Goal: Information Seeking & Learning: Compare options

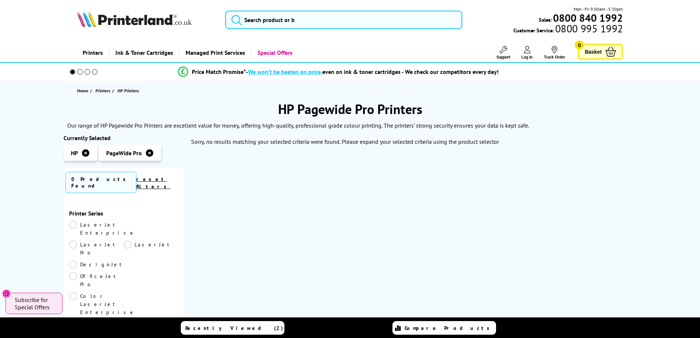
scroll to position [37, 0]
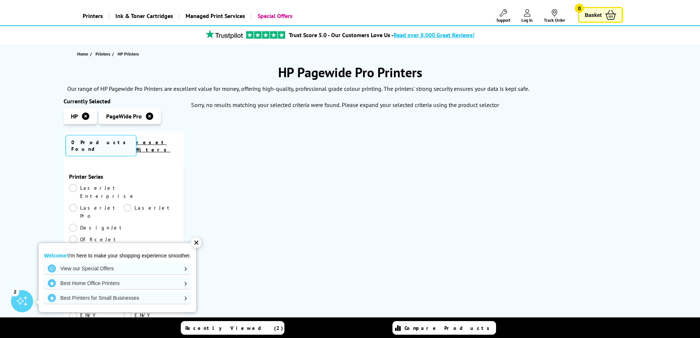
click at [198, 243] on div "✕" at bounding box center [196, 242] width 10 height 10
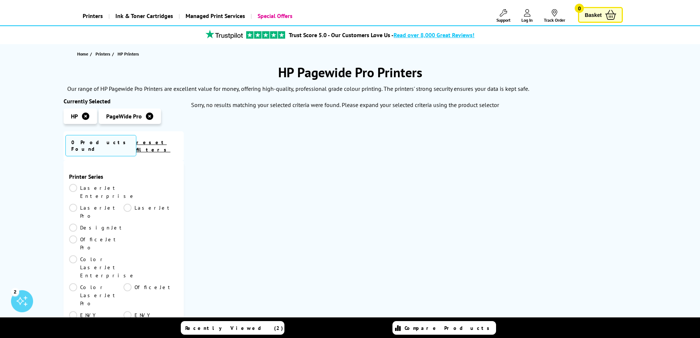
scroll to position [0, 0]
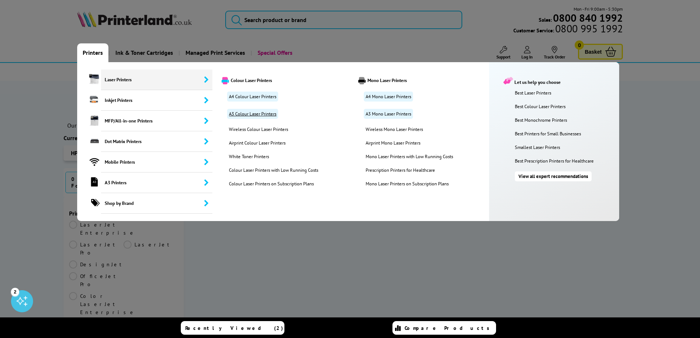
click at [251, 116] on link "A3 Colour Laser Printers" at bounding box center [252, 114] width 51 height 10
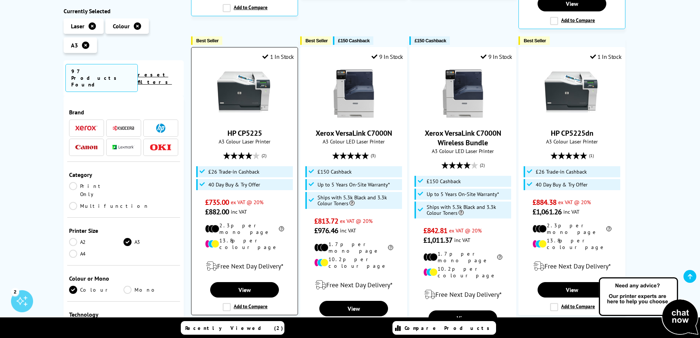
scroll to position [478, 0]
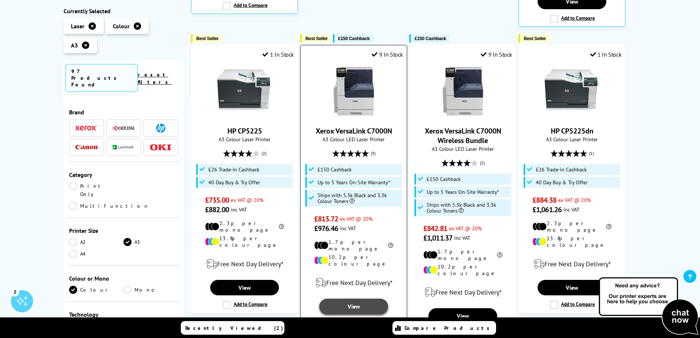
click at [352, 298] on link "View" at bounding box center [353, 305] width 68 height 15
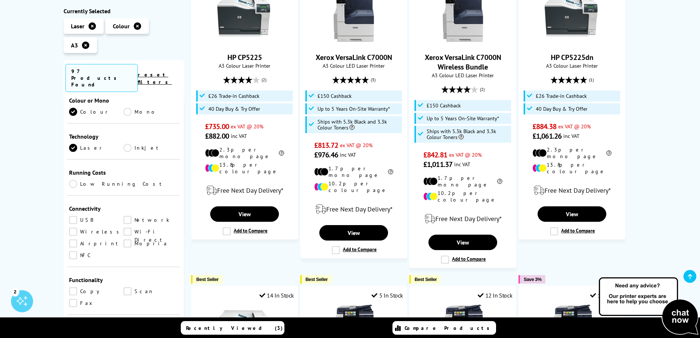
scroll to position [184, 0]
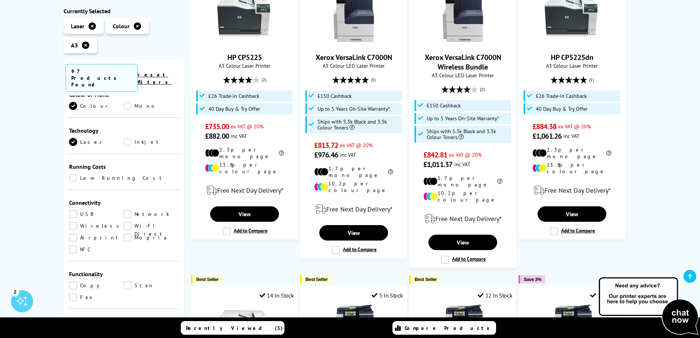
click at [128, 210] on link "Network" at bounding box center [150, 214] width 55 height 8
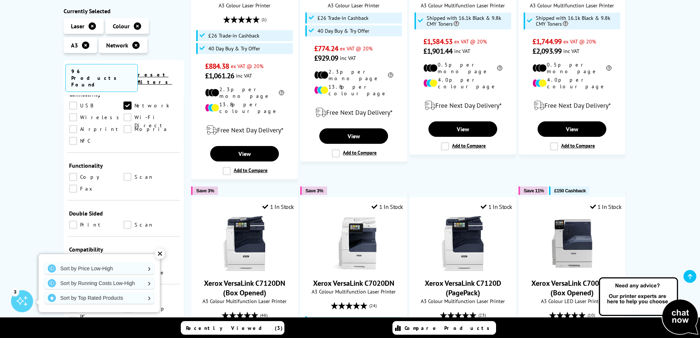
scroll to position [294, 0]
click at [125, 171] on link "Scan" at bounding box center [150, 175] width 55 height 8
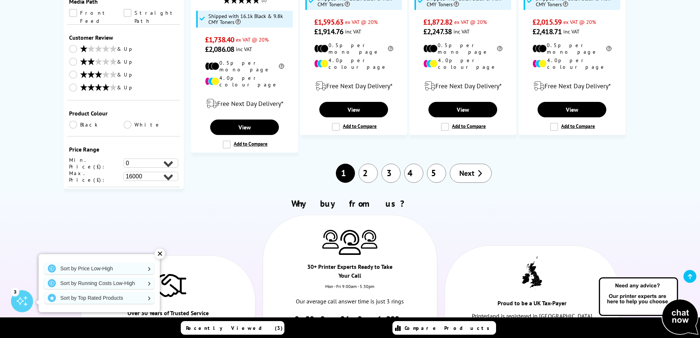
scroll to position [882, 0]
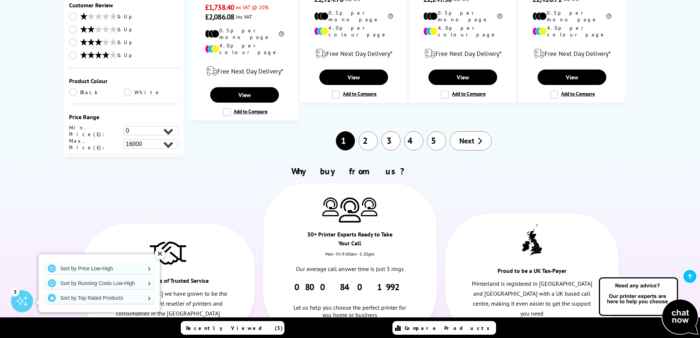
click at [367, 131] on link "2" at bounding box center [368, 140] width 19 height 19
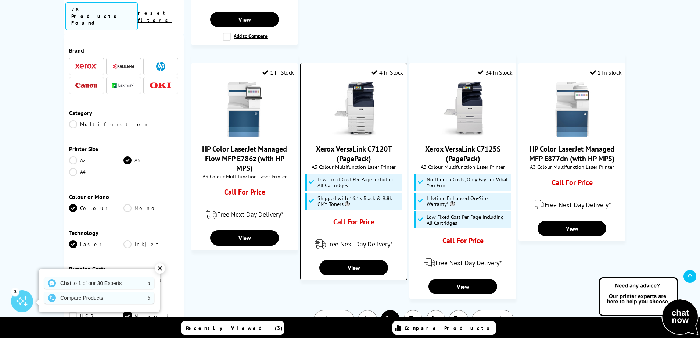
scroll to position [661, 0]
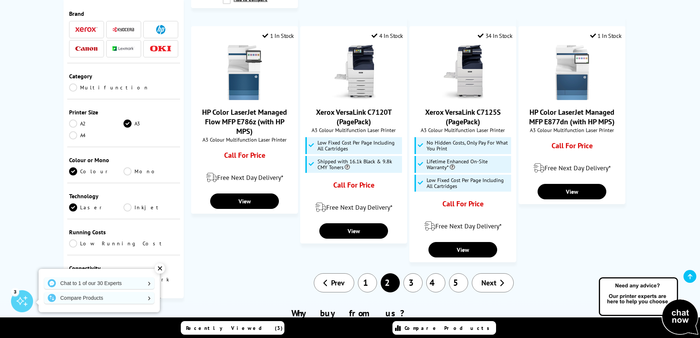
click at [367, 273] on link "1" at bounding box center [367, 282] width 19 height 19
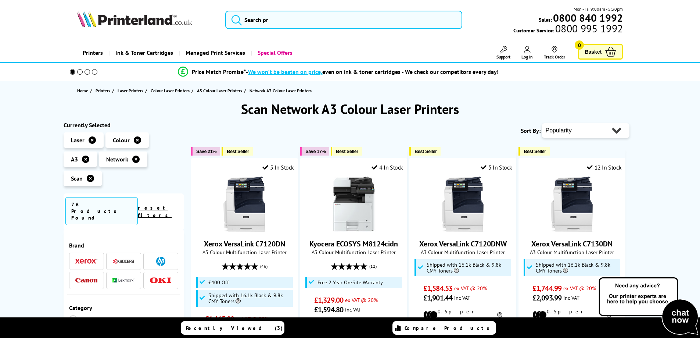
click at [557, 126] on select "Popularity Rating Price - Low to High Price - High to Low Running Costs - Low t…" at bounding box center [585, 130] width 87 height 15
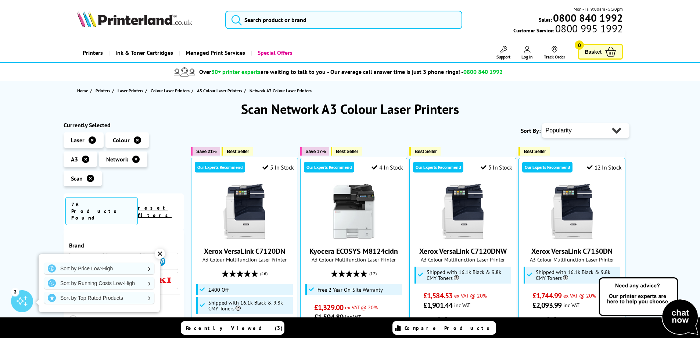
select select "Price Ascending"
click at [542, 123] on select "Popularity Rating Price - Low to High Price - High to Low Running Costs - Low t…" at bounding box center [585, 130] width 87 height 15
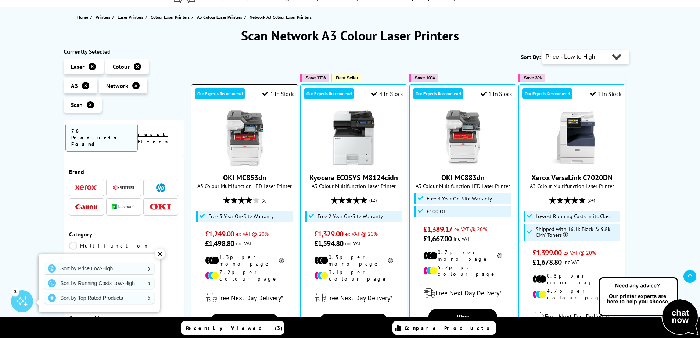
click at [247, 179] on link "OKI MC853dn" at bounding box center [244, 178] width 43 height 10
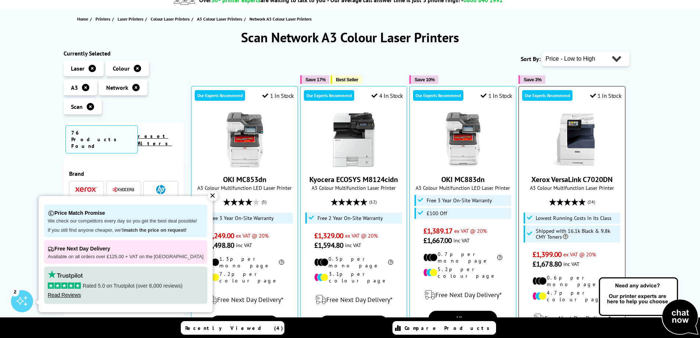
click at [564, 179] on link "Xerox VersaLink C7020DN" at bounding box center [571, 180] width 81 height 10
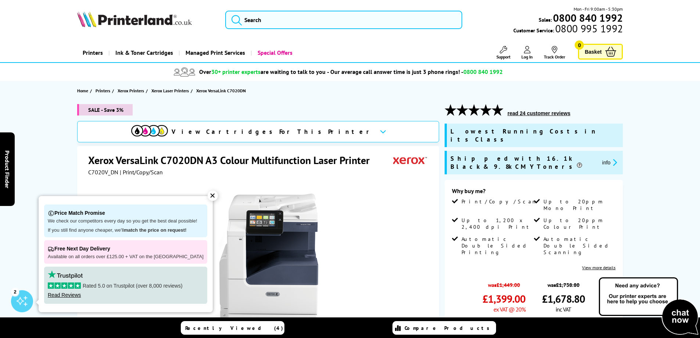
click at [208, 193] on div "✕" at bounding box center [213, 195] width 10 height 10
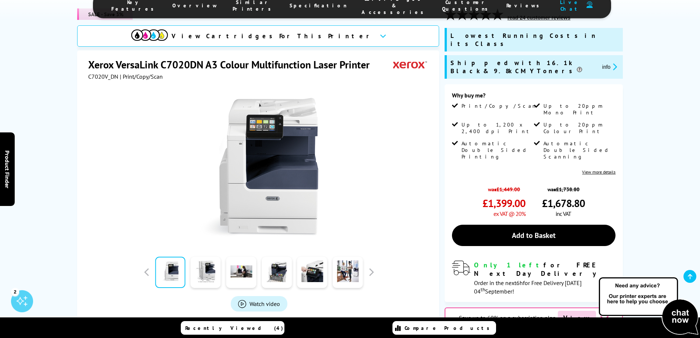
scroll to position [37, 0]
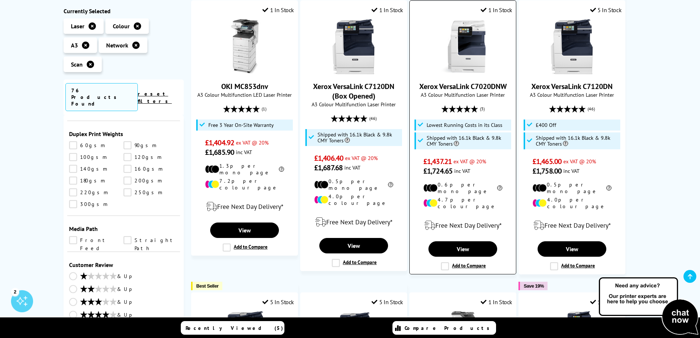
scroll to position [401, 0]
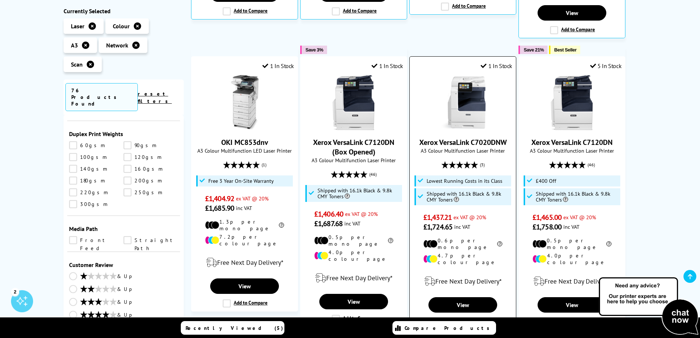
click at [478, 137] on link "Xerox VersaLink C7020DNW" at bounding box center [462, 142] width 87 height 10
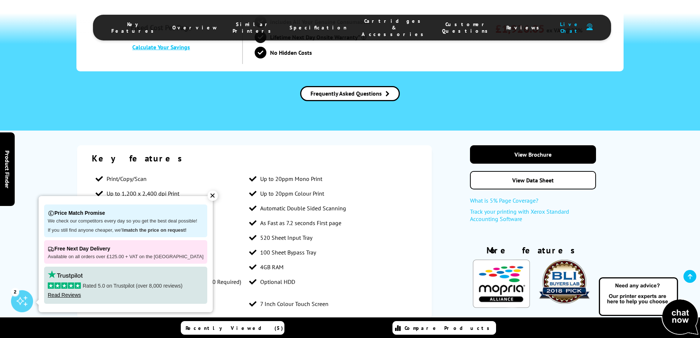
scroll to position [625, 0]
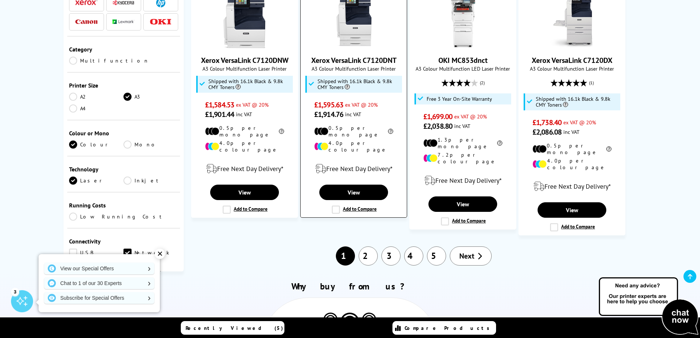
scroll to position [842, 0]
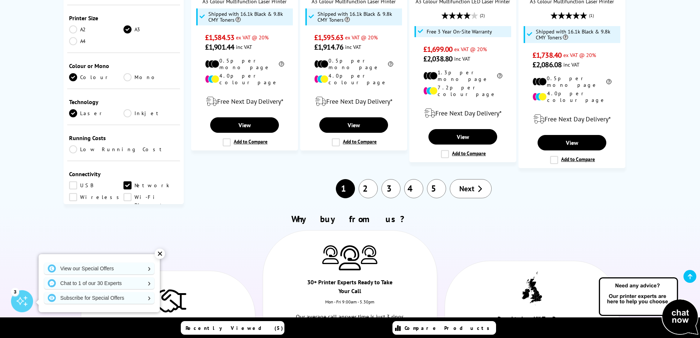
click at [370, 179] on link "2" at bounding box center [368, 188] width 19 height 19
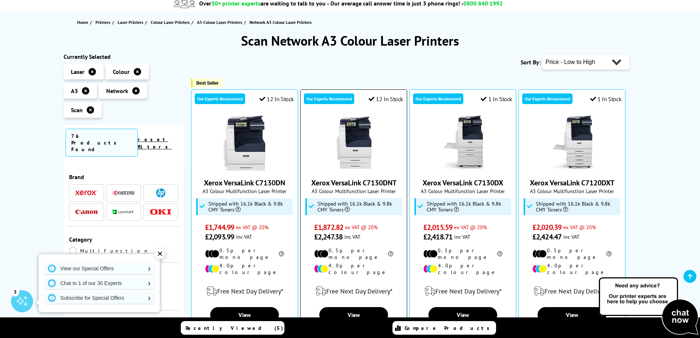
scroll to position [73, 0]
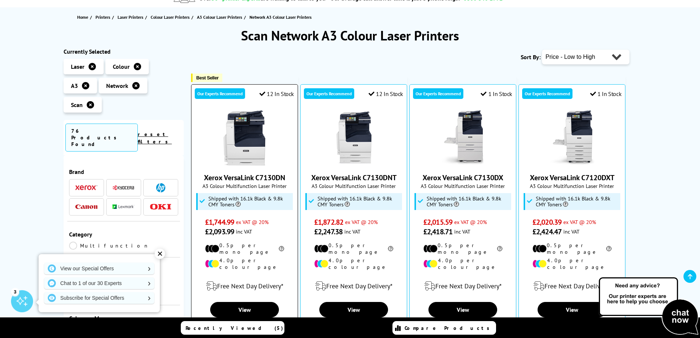
click at [252, 177] on link "Xerox VersaLink C7130DN" at bounding box center [244, 178] width 81 height 10
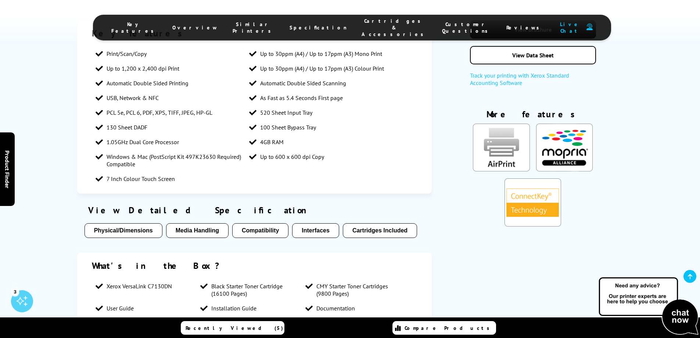
scroll to position [1102, 0]
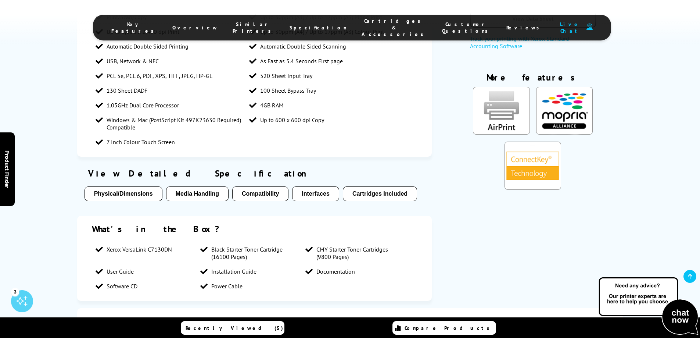
click at [380, 186] on button "Cartridges Included" at bounding box center [380, 193] width 74 height 15
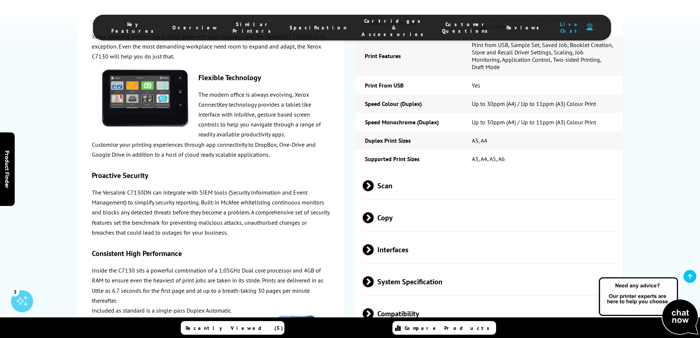
scroll to position [1794, 0]
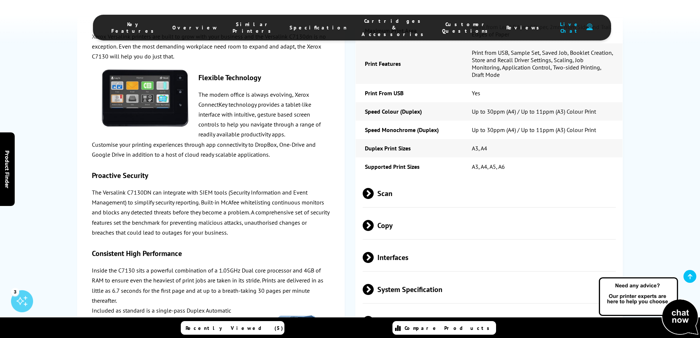
click at [370, 28] on li "Cartridges & Accessories" at bounding box center [394, 28] width 80 height 20
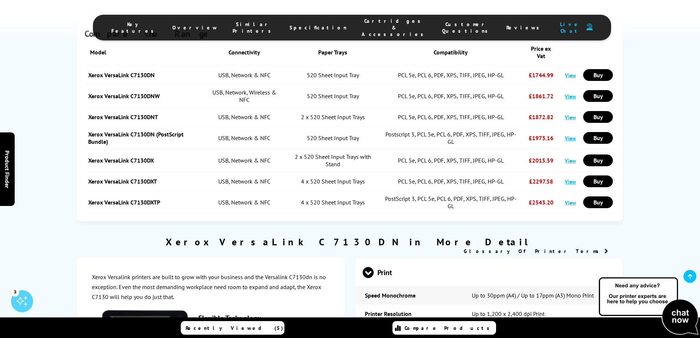
click at [362, 25] on span "Cartridges & Accessories" at bounding box center [395, 28] width 66 height 20
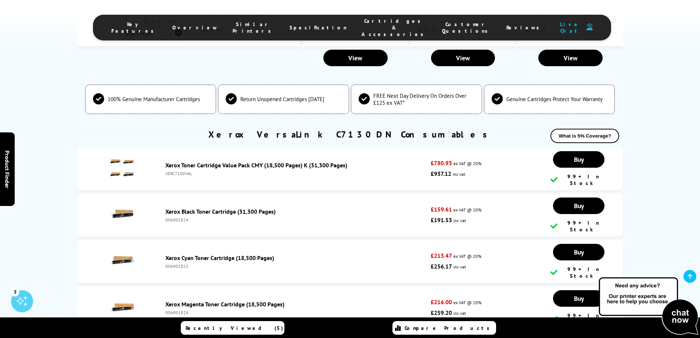
scroll to position [2821, 0]
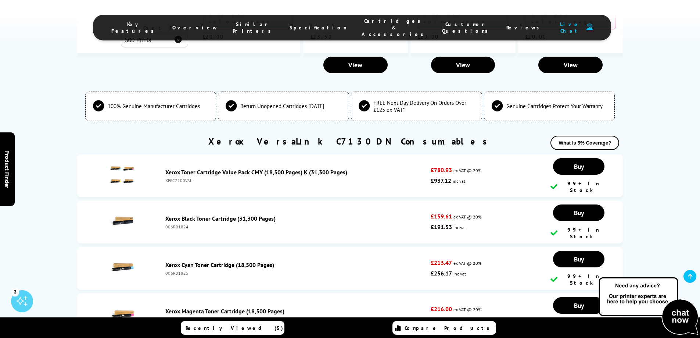
drag, startPoint x: 187, startPoint y: 223, endPoint x: 165, endPoint y: 223, distance: 22.8
click at [165, 307] on div "Xerox Magenta Toner Cartridge (18,500 Pages) 006R01826" at bounding box center [296, 314] width 269 height 15
copy div "006R01826"
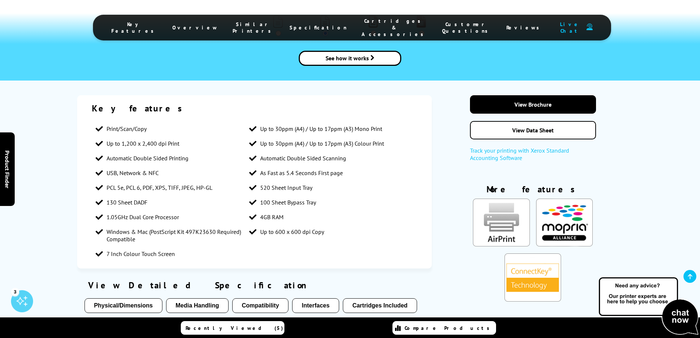
scroll to position [984, 0]
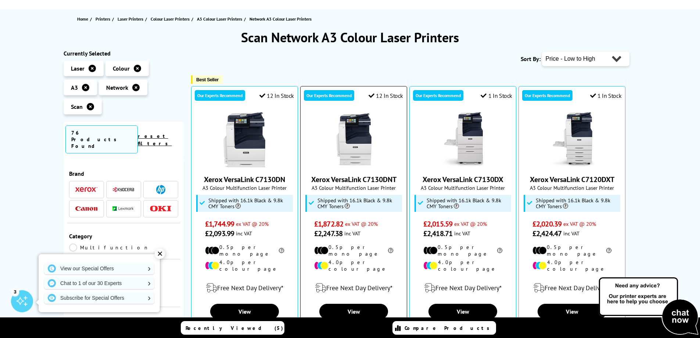
click at [365, 178] on link "Xerox VersaLink C7130DNT" at bounding box center [353, 180] width 85 height 10
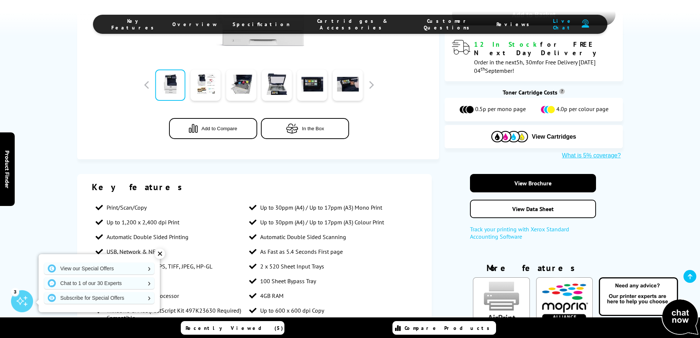
scroll to position [294, 0]
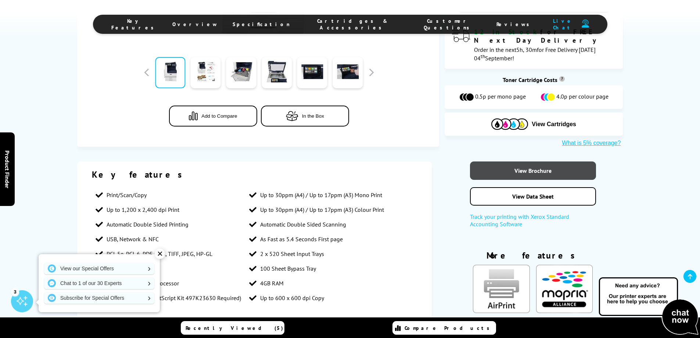
click at [518, 161] on link "View Brochure" at bounding box center [533, 170] width 126 height 18
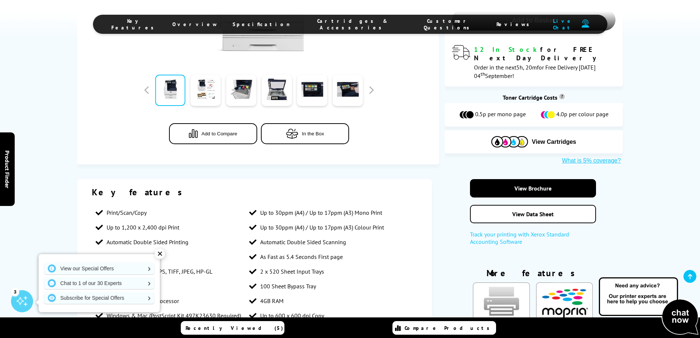
scroll to position [220, 0]
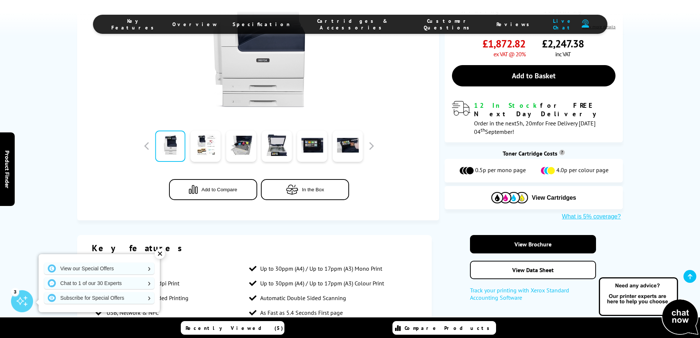
click at [351, 22] on span "Cartridges & Accessories" at bounding box center [353, 24] width 96 height 13
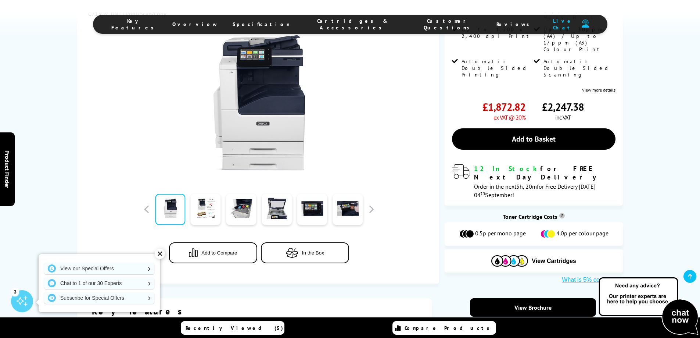
scroll to position [184, 0]
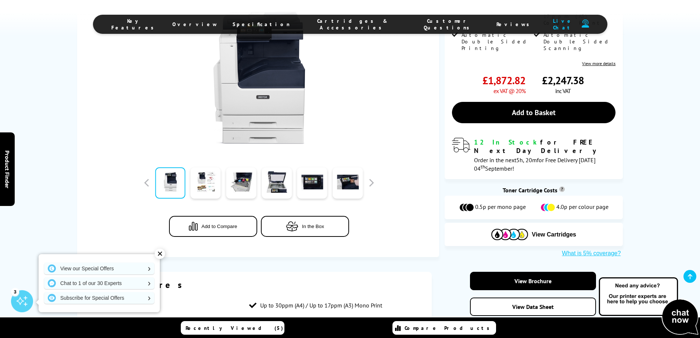
click at [337, 20] on li "Cartridges & Accessories" at bounding box center [352, 24] width 111 height 13
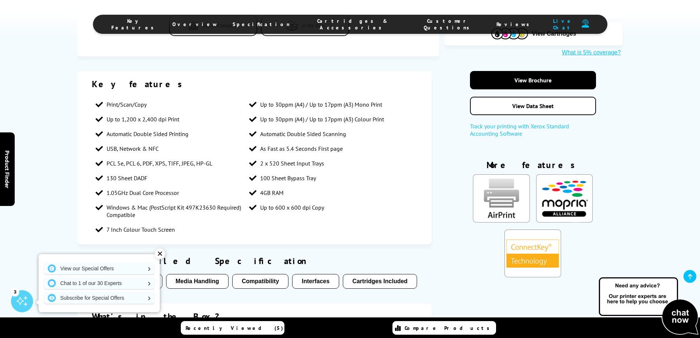
scroll to position [367, 0]
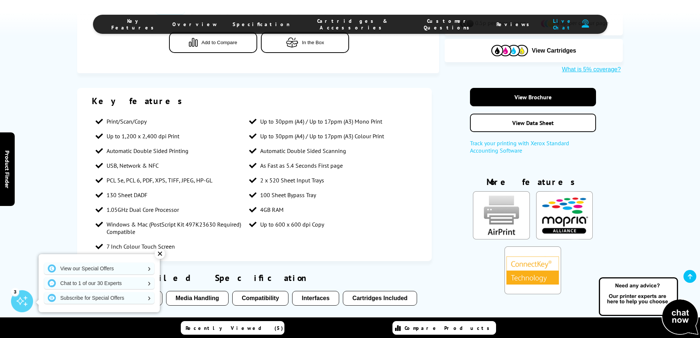
click at [356, 24] on span "Cartridges & Accessories" at bounding box center [353, 24] width 96 height 13
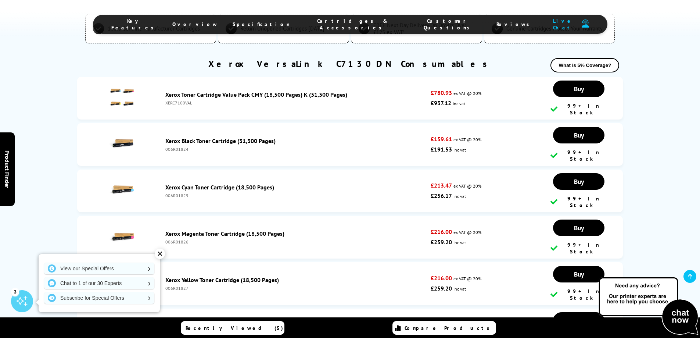
scroll to position [1858, 0]
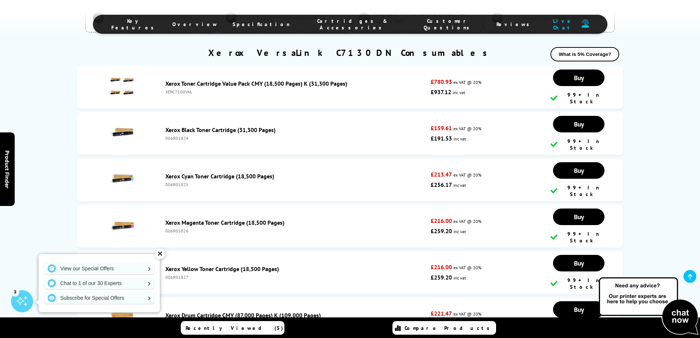
drag, startPoint x: 187, startPoint y: 104, endPoint x: 166, endPoint y: 104, distance: 21.7
click at [166, 135] on div "006R01824" at bounding box center [296, 138] width 262 height 6
copy div "006R01824"
drag, startPoint x: 188, startPoint y: 186, endPoint x: 165, endPoint y: 186, distance: 22.8
click at [165, 228] on div "006R01826" at bounding box center [296, 231] width 262 height 6
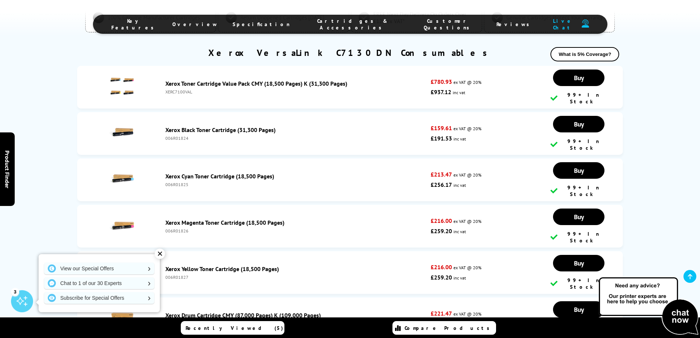
copy div "006R01826"
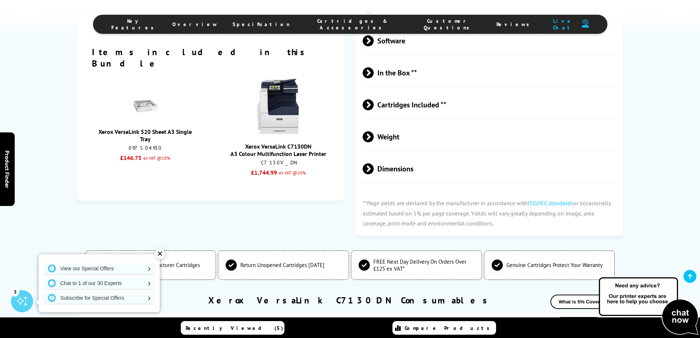
scroll to position [1801, 0]
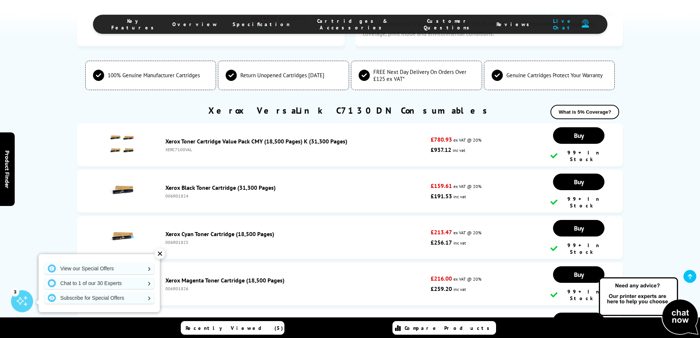
click at [287, 137] on link "Xerox Toner Cartridge Value Pack CMY (18,500 Pages) K (31,300 Pages)" at bounding box center [256, 140] width 182 height 7
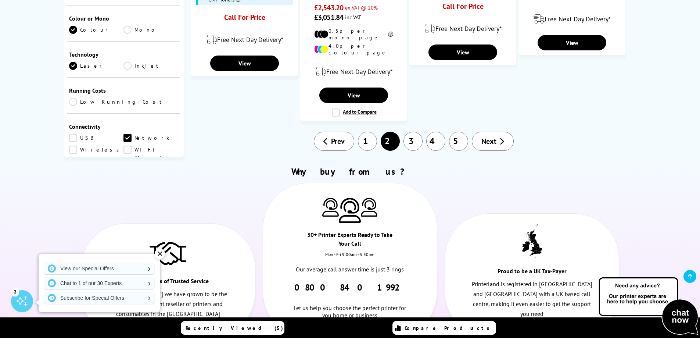
scroll to position [845, 0]
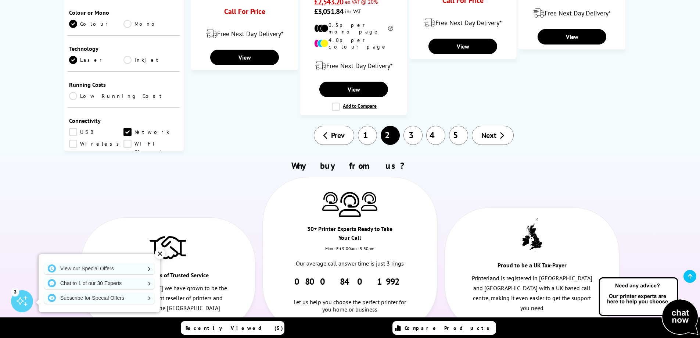
click at [372, 126] on link "1" at bounding box center [367, 135] width 19 height 19
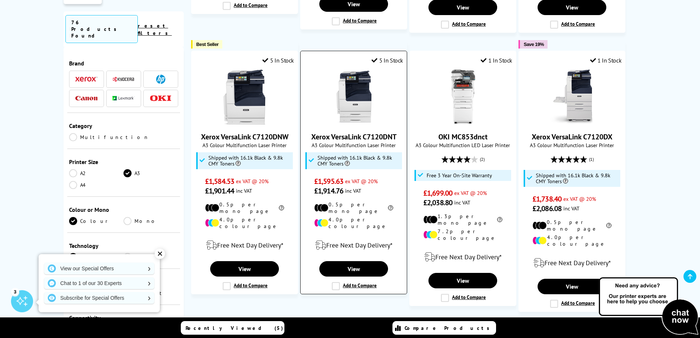
scroll to position [845, 0]
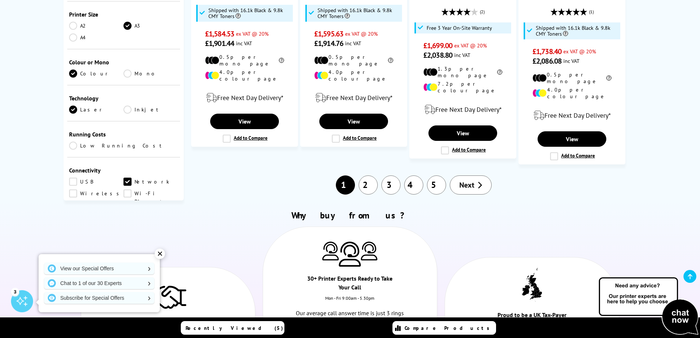
click at [367, 175] on link "2" at bounding box center [368, 184] width 19 height 19
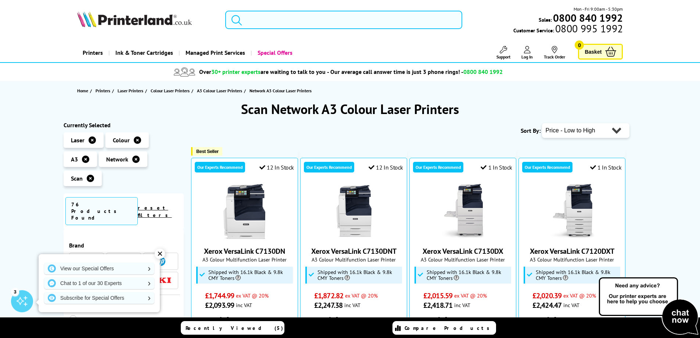
click at [309, 18] on input "search" at bounding box center [343, 20] width 237 height 18
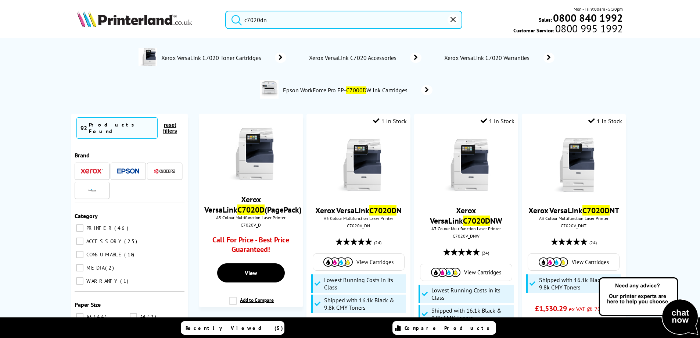
type input "c7020dn"
click at [226, 11] on button "submit" at bounding box center [235, 19] width 18 height 16
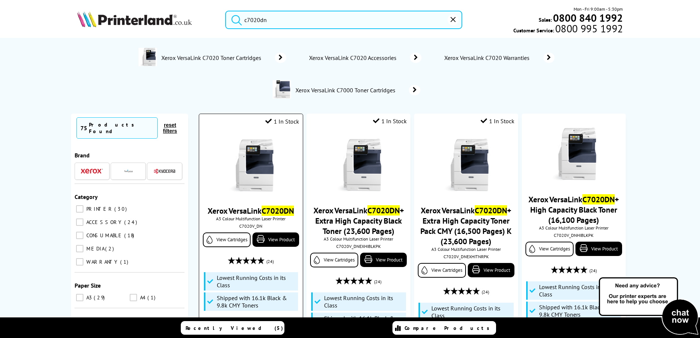
click at [254, 211] on link "Xerox VersaLink C7020DN" at bounding box center [251, 210] width 86 height 10
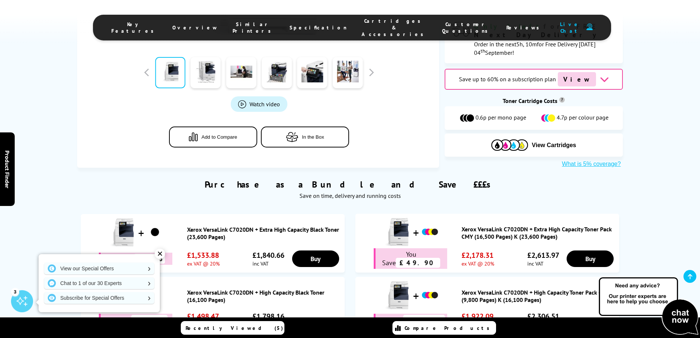
scroll to position [367, 0]
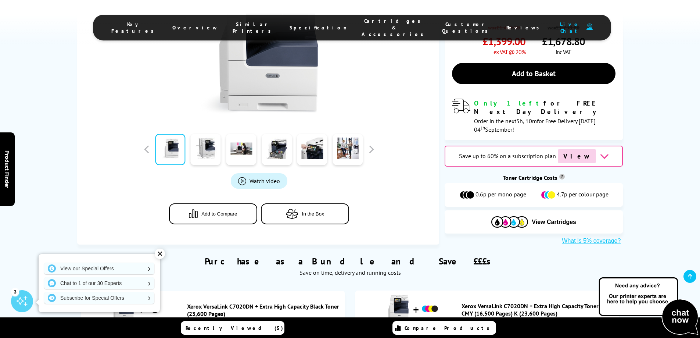
click at [362, 21] on span "Cartridges & Accessories" at bounding box center [395, 28] width 66 height 20
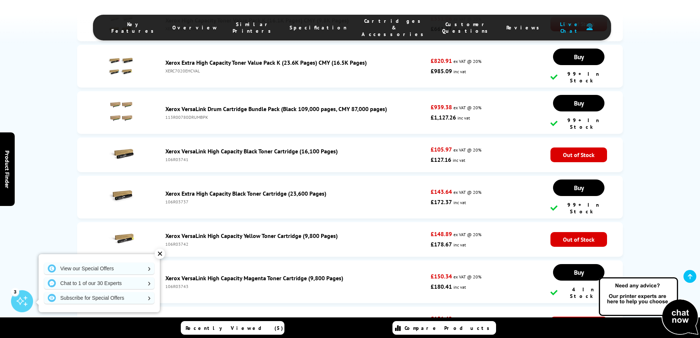
scroll to position [2882, 0]
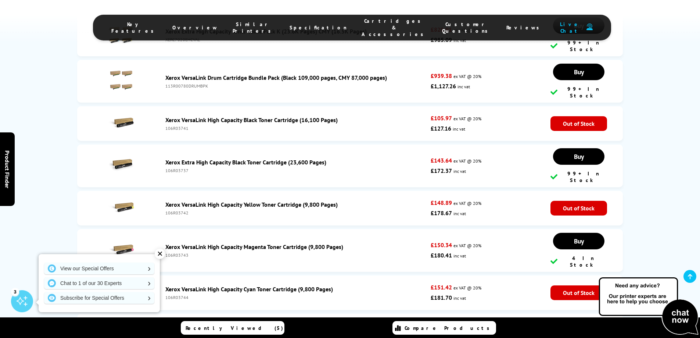
drag, startPoint x: 187, startPoint y: 274, endPoint x: 165, endPoint y: 274, distance: 21.7
copy div "106R03740"
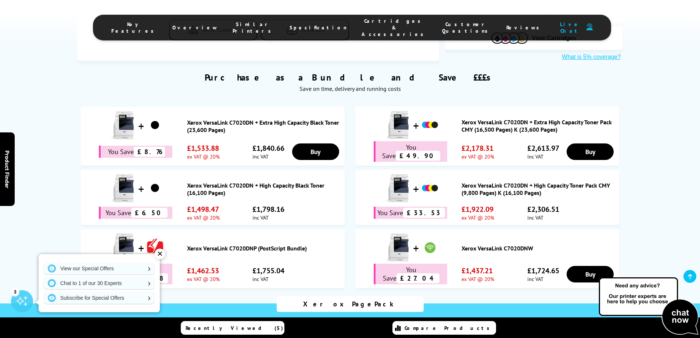
scroll to position [220, 0]
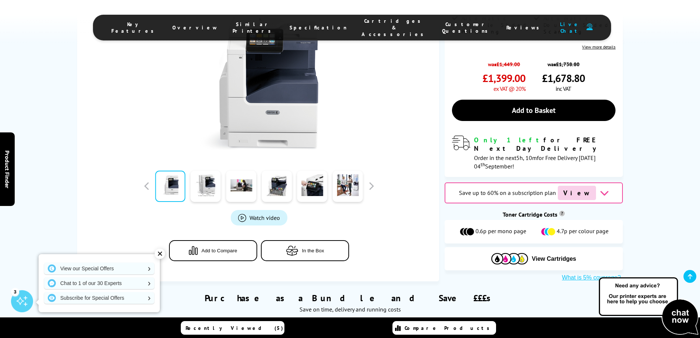
click at [302, 25] on span "Specification" at bounding box center [318, 27] width 57 height 7
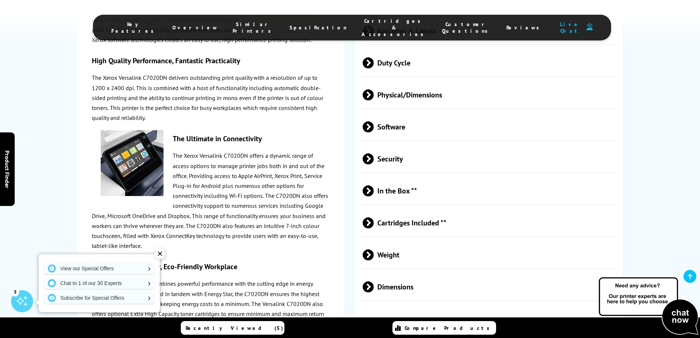
scroll to position [2108, 0]
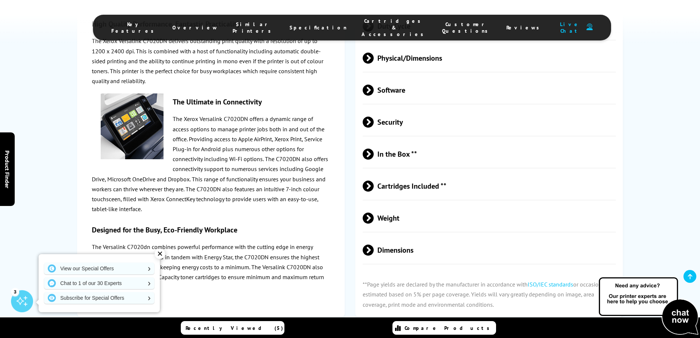
click at [369, 22] on span "Cartridges & Accessories" at bounding box center [395, 28] width 66 height 20
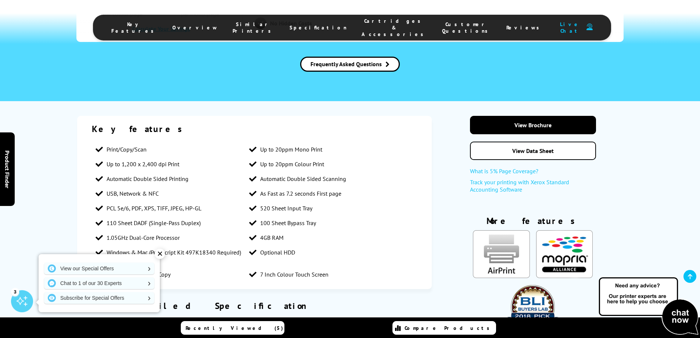
scroll to position [845, 0]
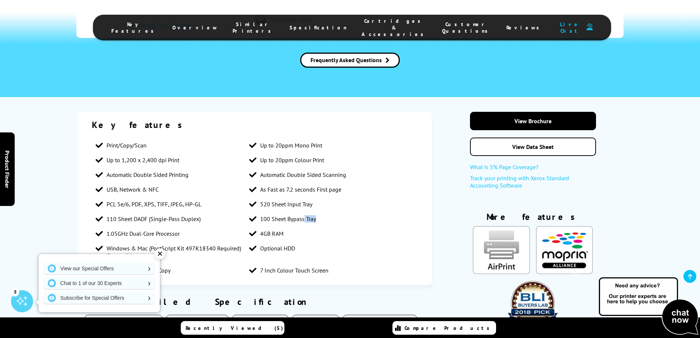
drag, startPoint x: 319, startPoint y: 179, endPoint x: 305, endPoint y: 180, distance: 13.6
click at [305, 211] on li "100 Sheet Bypass Tray" at bounding box center [322, 218] width 154 height 15
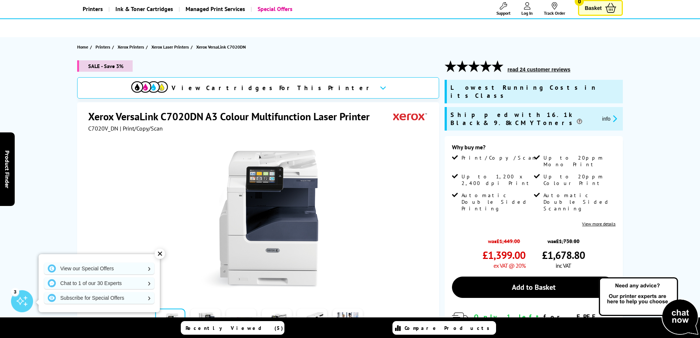
scroll to position [0, 0]
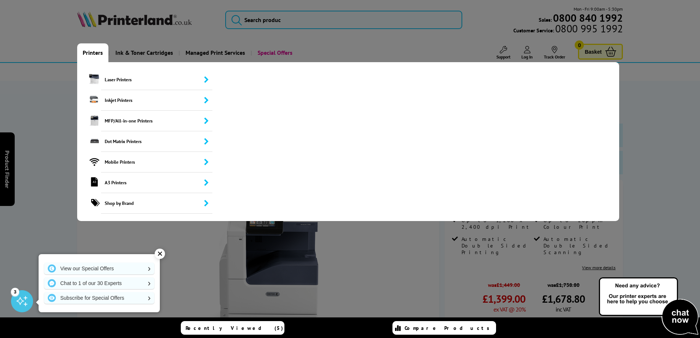
click at [87, 51] on link "Printers" at bounding box center [92, 52] width 31 height 19
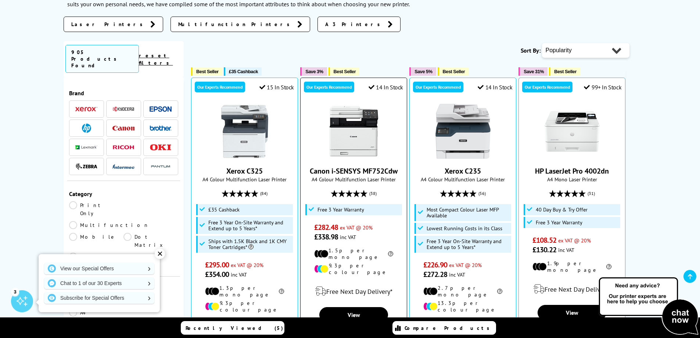
scroll to position [73, 0]
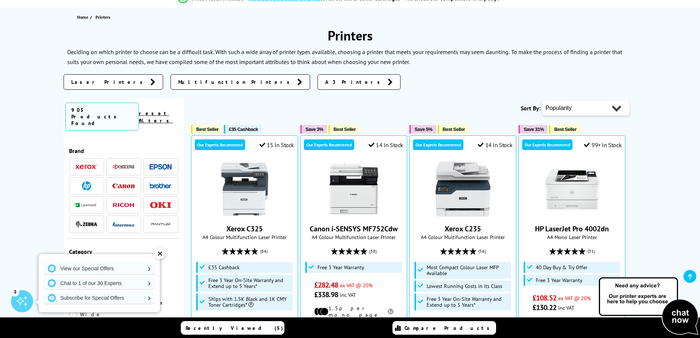
click at [97, 84] on span "Laser Printers" at bounding box center [108, 81] width 75 height 7
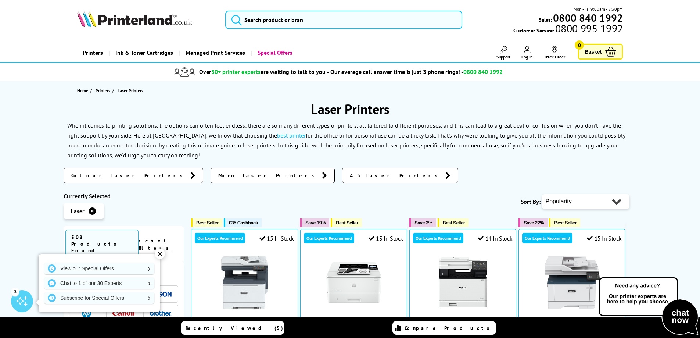
scroll to position [73, 0]
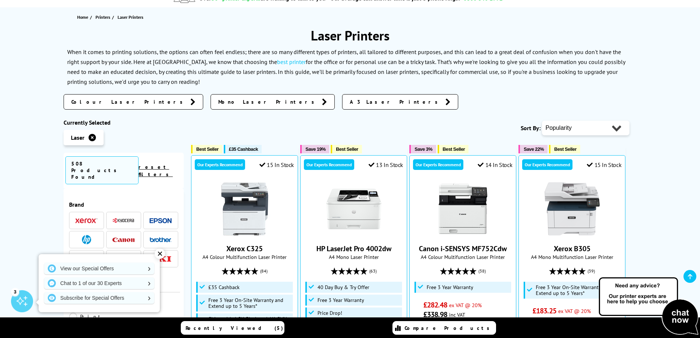
click at [108, 106] on link "Colour Laser Printers" at bounding box center [134, 101] width 140 height 15
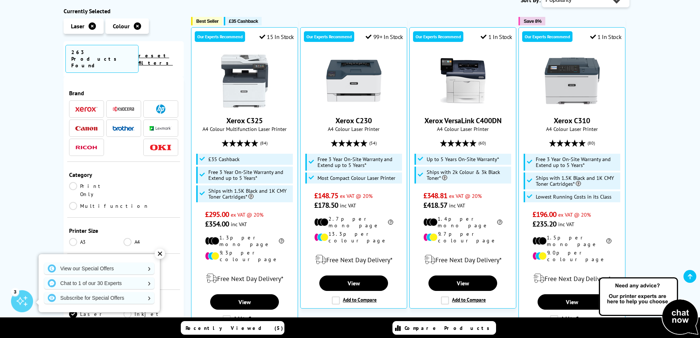
click at [126, 238] on link "A4" at bounding box center [150, 242] width 55 height 8
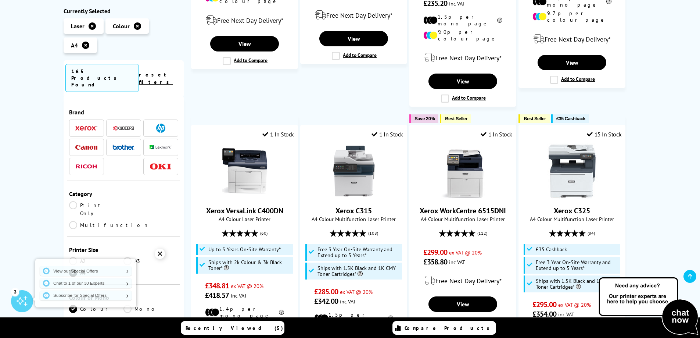
scroll to position [367, 0]
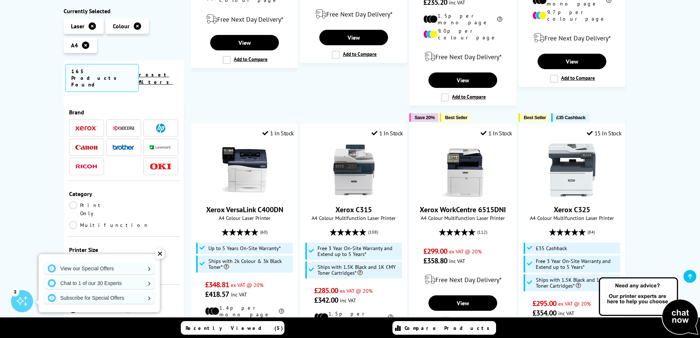
click at [158, 254] on div "✕" at bounding box center [160, 253] width 10 height 10
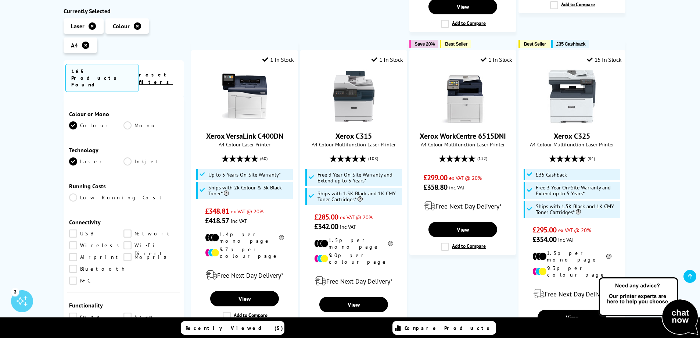
scroll to position [184, 0]
click at [127, 229] on link "Network" at bounding box center [150, 233] width 55 height 8
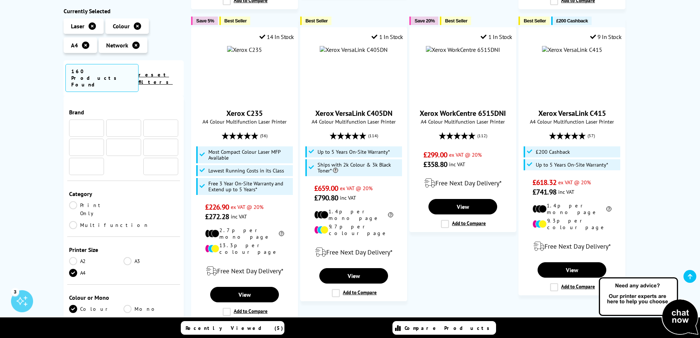
scroll to position [184, 0]
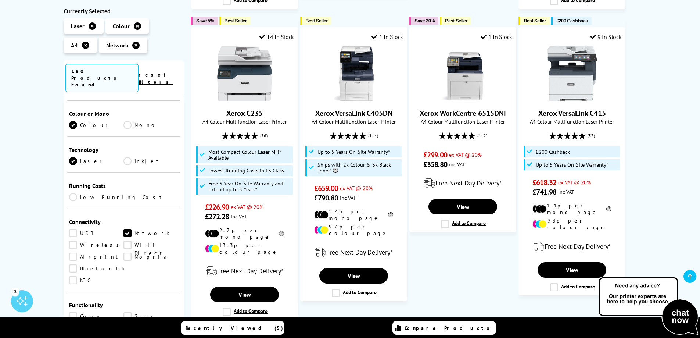
click at [74, 241] on link "Wireless" at bounding box center [96, 245] width 55 height 8
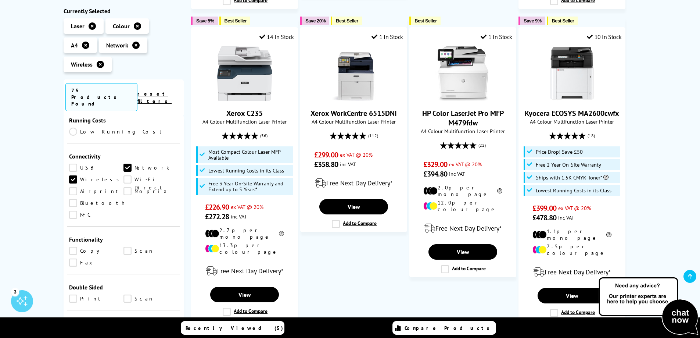
scroll to position [294, 0]
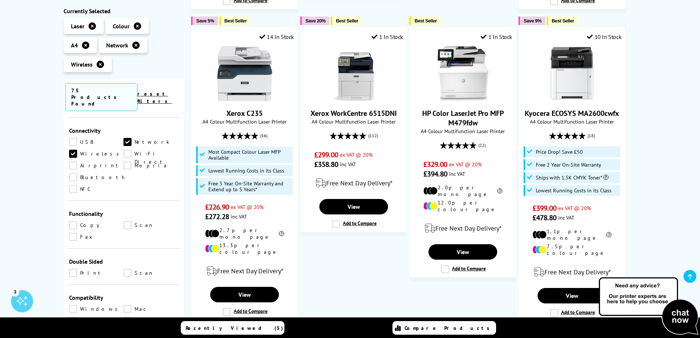
click at [128, 221] on link "Scan" at bounding box center [150, 225] width 55 height 8
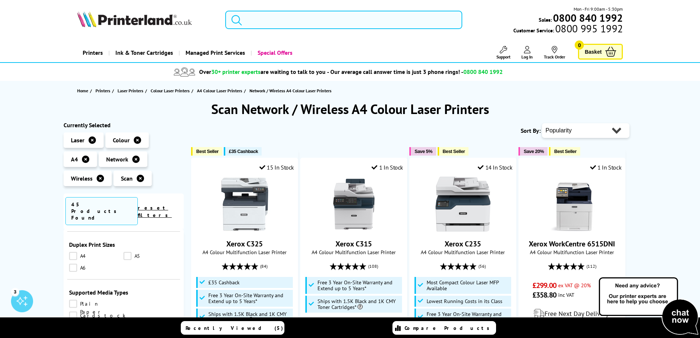
click at [255, 25] on input "search" at bounding box center [343, 20] width 237 height 18
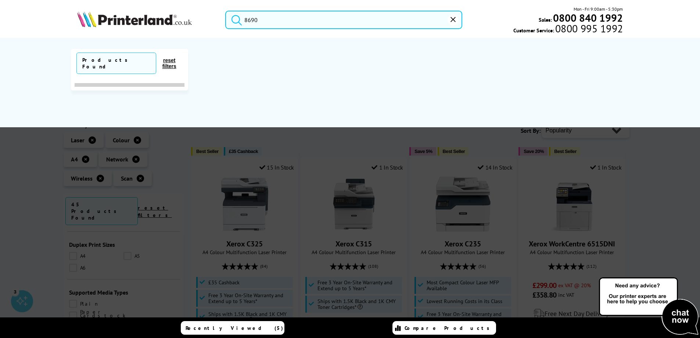
type input "8690"
click at [226, 11] on button "submit" at bounding box center [235, 19] width 18 height 16
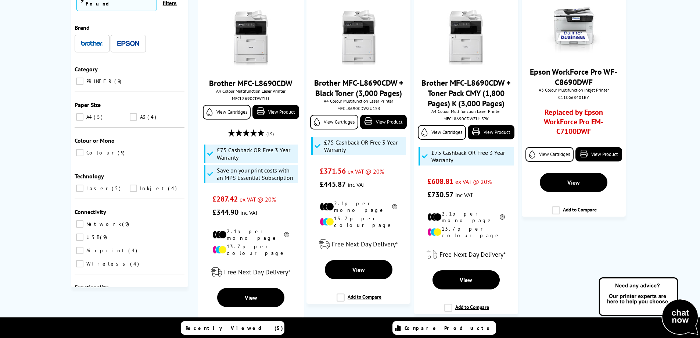
scroll to position [74, 0]
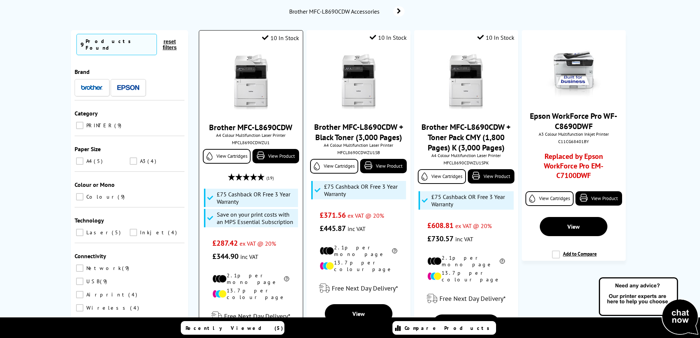
click at [257, 129] on link "Brother MFC-L8690CDW" at bounding box center [250, 127] width 83 height 10
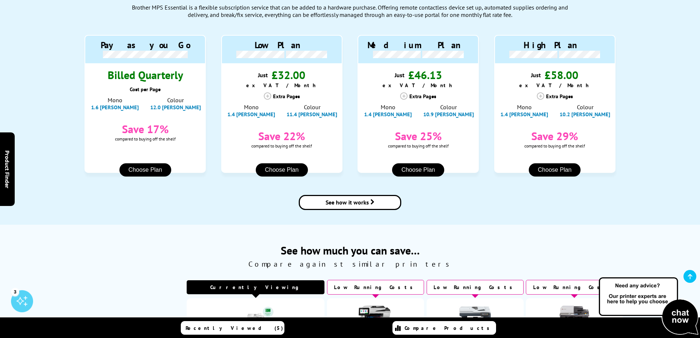
scroll to position [772, 0]
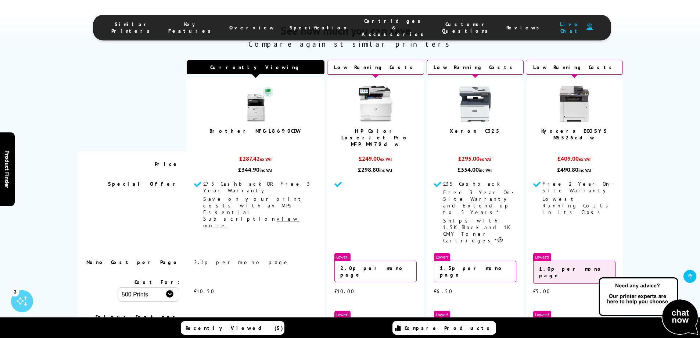
click at [373, 26] on span "Cartridges & Accessories" at bounding box center [395, 28] width 66 height 20
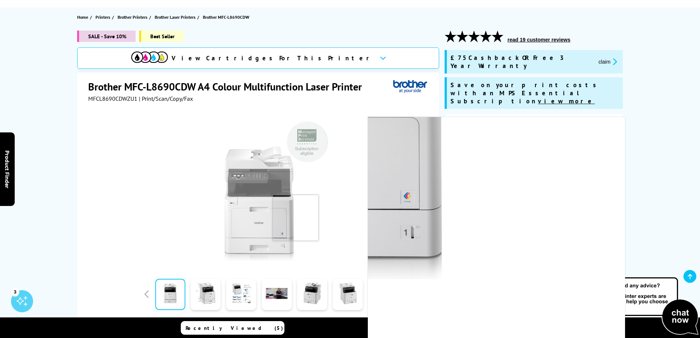
scroll to position [184, 0]
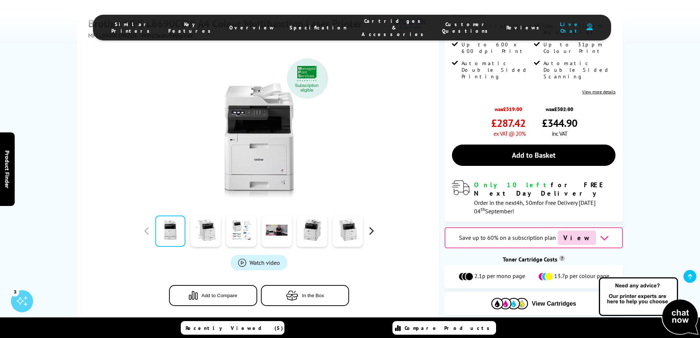
click at [369, 225] on button "button" at bounding box center [371, 230] width 11 height 11
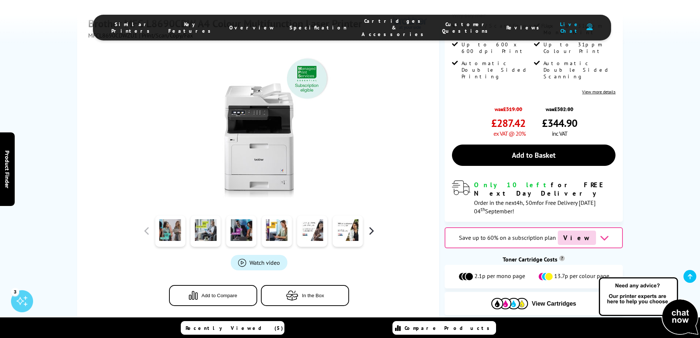
click at [369, 225] on button "button" at bounding box center [371, 230] width 11 height 11
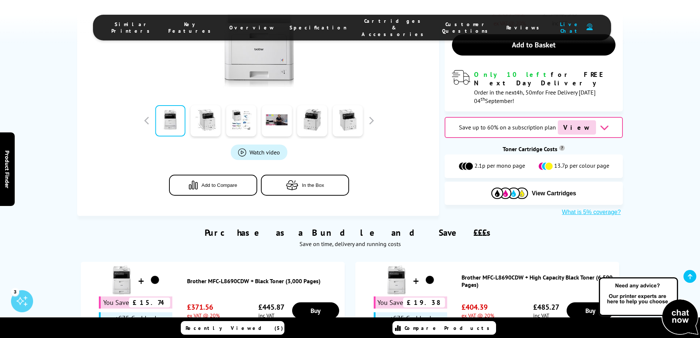
scroll to position [37, 0]
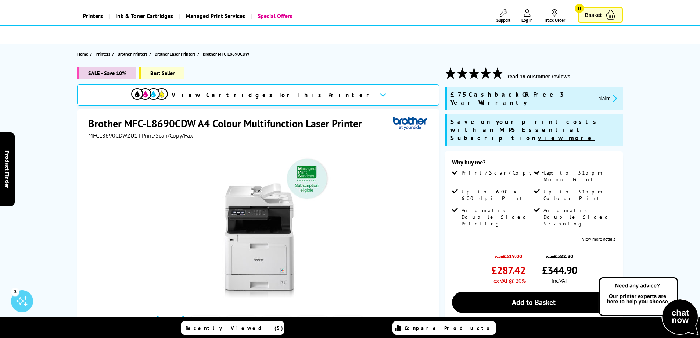
click at [596, 236] on link "View more details" at bounding box center [598, 239] width 33 height 6
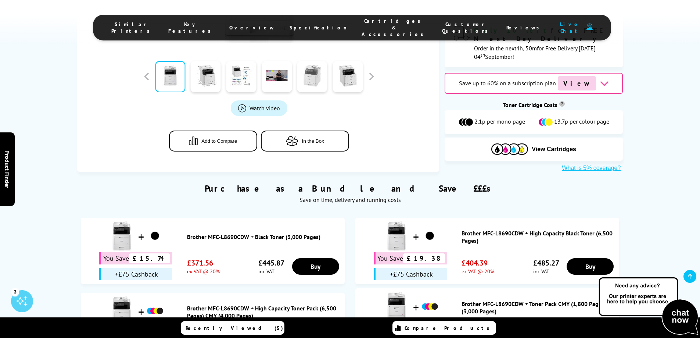
scroll to position [404, 0]
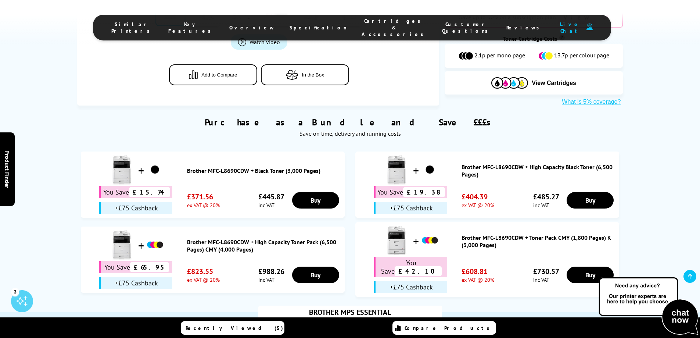
click at [362, 22] on span "Cartridges & Accessories" at bounding box center [395, 28] width 66 height 20
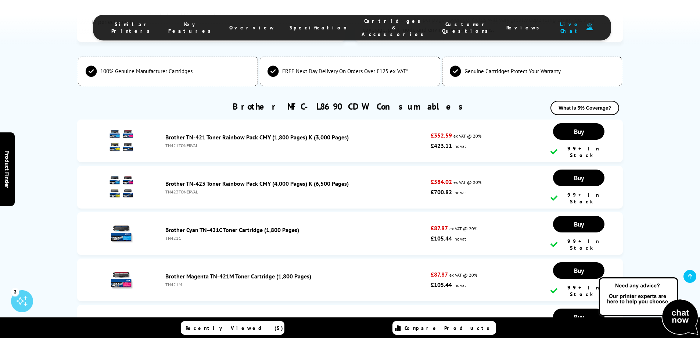
scroll to position [2576, 0]
